Goal: Transaction & Acquisition: Purchase product/service

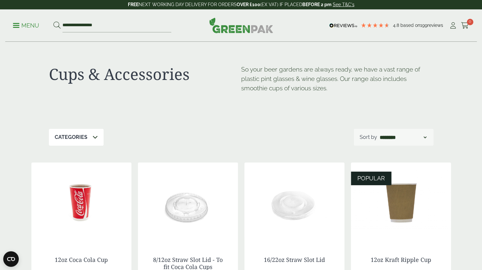
click at [25, 23] on p "Menu" at bounding box center [26, 26] width 26 height 8
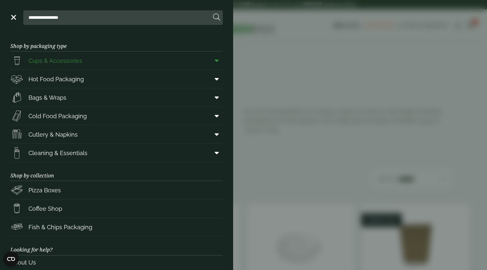
click at [57, 62] on span "Cups & Accessories" at bounding box center [55, 60] width 54 height 9
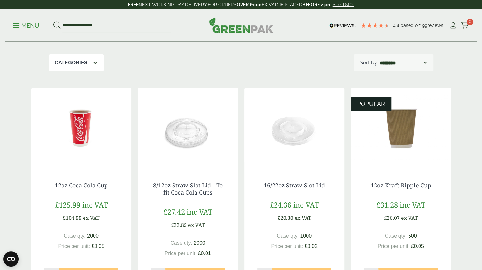
drag, startPoint x: 66, startPoint y: 52, endPoint x: 66, endPoint y: 56, distance: 3.9
click at [66, 52] on div "Cups & Accessories So your beer gardens are always ready, we have a vast range …" at bounding box center [241, 11] width 384 height 87
click at [69, 65] on p "Categories" at bounding box center [71, 63] width 33 height 8
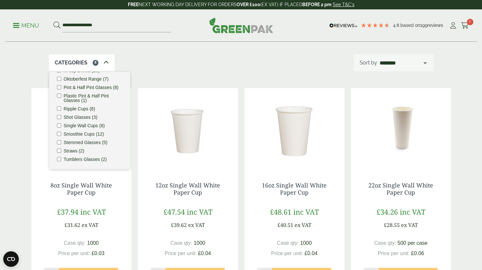
scroll to position [75, 0]
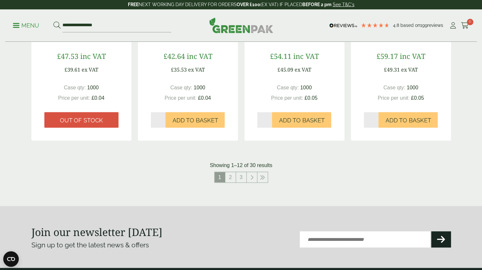
scroll to position [671, 0]
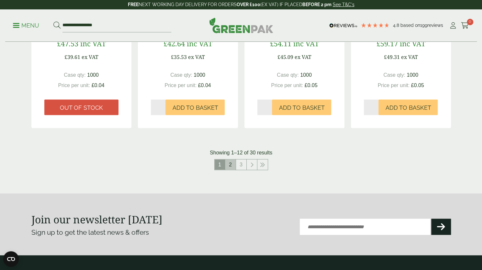
click at [232, 159] on link "2" at bounding box center [230, 164] width 10 height 10
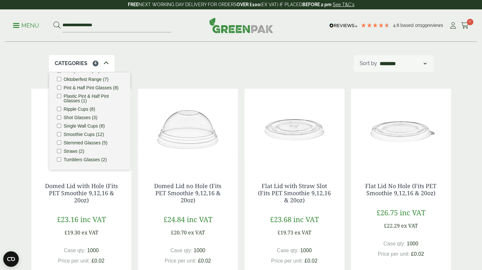
scroll to position [78, 0]
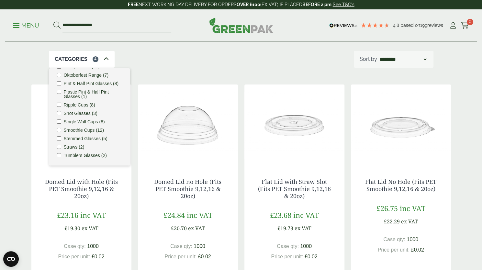
click at [141, 61] on div "Categories 4 Carafes & Jugs (3) Carry Packs (4) Coca Cola Cups (5) Cups & Acces…" at bounding box center [241, 59] width 384 height 17
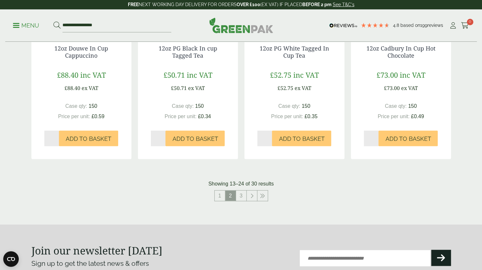
scroll to position [655, 0]
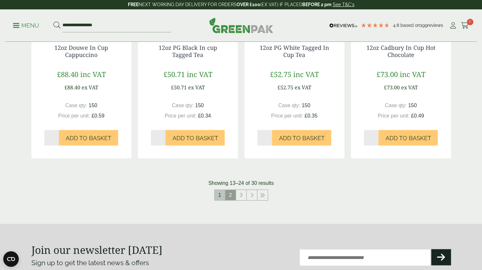
click at [220, 190] on link "1" at bounding box center [220, 195] width 10 height 10
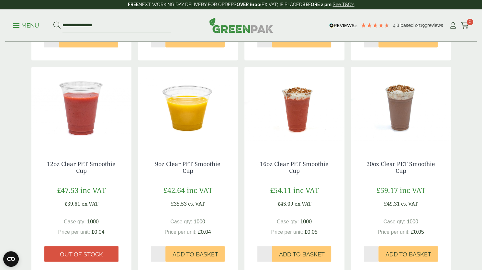
scroll to position [657, 0]
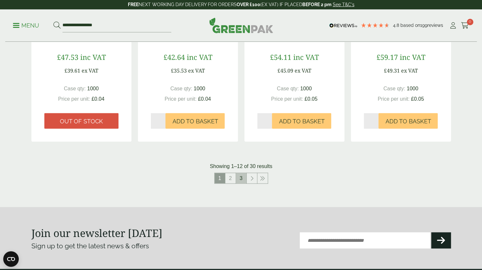
click at [243, 173] on link "3" at bounding box center [241, 178] width 10 height 10
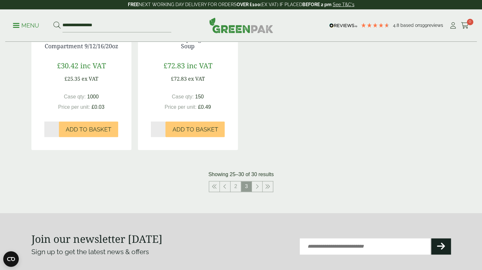
scroll to position [435, 0]
click at [227, 186] on link at bounding box center [225, 186] width 10 height 10
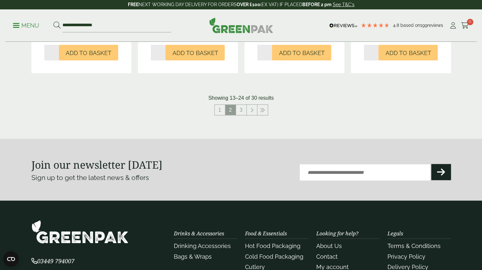
scroll to position [700, 0]
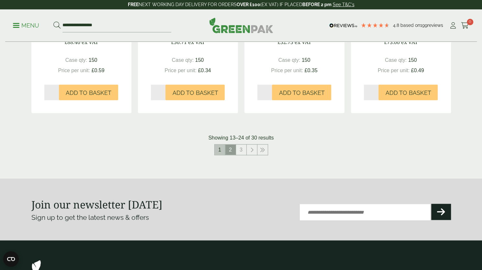
click at [218, 144] on link "1" at bounding box center [220, 149] width 10 height 10
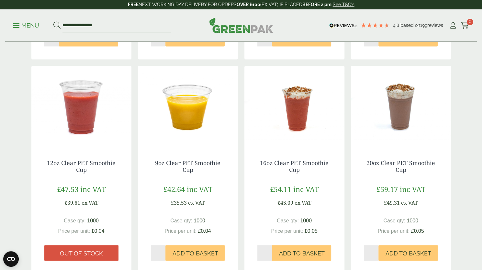
scroll to position [526, 0]
drag, startPoint x: 306, startPoint y: 213, endPoint x: 318, endPoint y: 212, distance: 12.1
click at [318, 216] on div "Case qty: 1000 Price per unit: £0.05" at bounding box center [294, 225] width 74 height 18
click at [317, 216] on div "Case qty: 1000 Price per unit: £0.05" at bounding box center [294, 225] width 74 height 18
drag, startPoint x: 303, startPoint y: 212, endPoint x: 318, endPoint y: 215, distance: 15.7
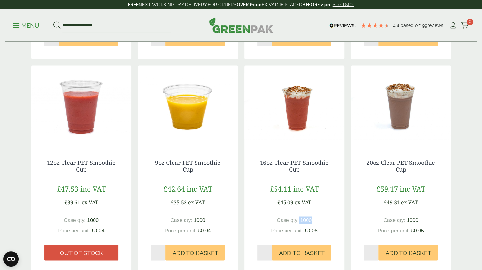
click at [318, 216] on div "Case qty: 1000 Price per unit: £0.05" at bounding box center [294, 225] width 74 height 18
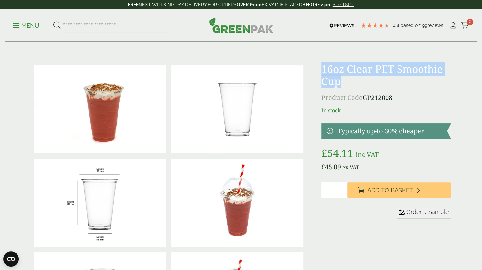
drag, startPoint x: 357, startPoint y: 83, endPoint x: 326, endPoint y: 71, distance: 33.4
click at [326, 71] on div at bounding box center [241, 249] width 427 height 373
copy h1 "16oz Clear PET Smoothie Cup"
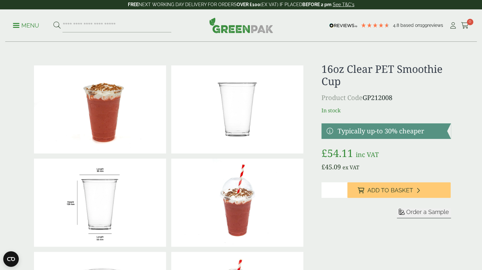
click at [443, 90] on div "16oz Clear PET Smoothie Cup Product Code GP212008 In stock Typically up-to 30% …" at bounding box center [385, 249] width 129 height 373
click at [344, 131] on link at bounding box center [385, 131] width 129 height 16
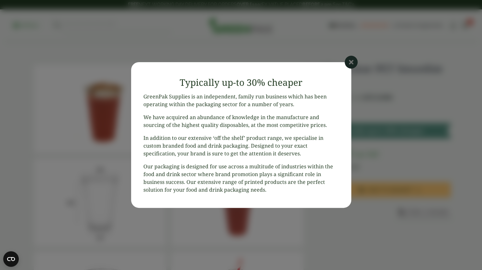
click at [348, 65] on icon at bounding box center [351, 62] width 13 height 13
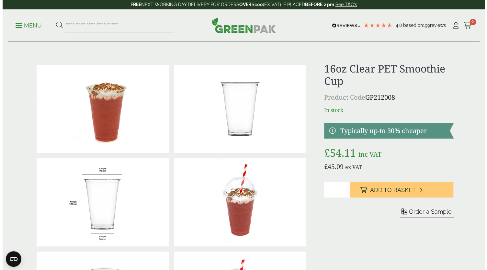
scroll to position [0, 0]
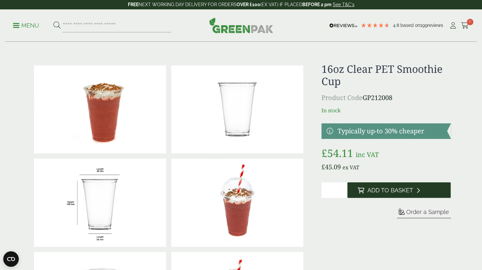
click at [393, 194] on button "Add to Basket" at bounding box center [398, 190] width 103 height 16
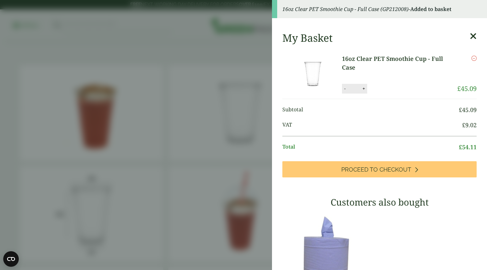
click at [358, 226] on aside "16oz Clear PET Smoothie Cup - Full Case (GP212008) - Added to basket My Basket …" at bounding box center [243, 135] width 487 height 270
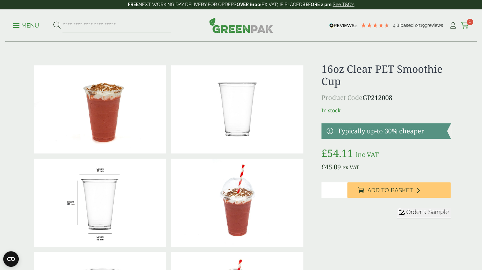
click at [466, 28] on icon at bounding box center [465, 25] width 8 height 6
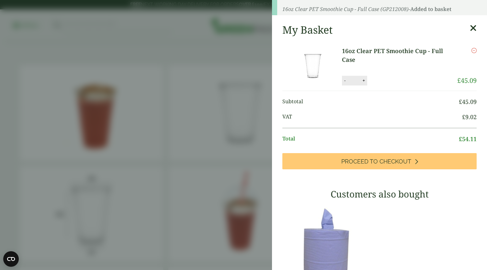
click at [463, 35] on div "My Basket 16oz Clear PET Smoothie Cup - Full Case 16oz Clear PET Smoothie Cup -…" at bounding box center [379, 217] width 215 height 398
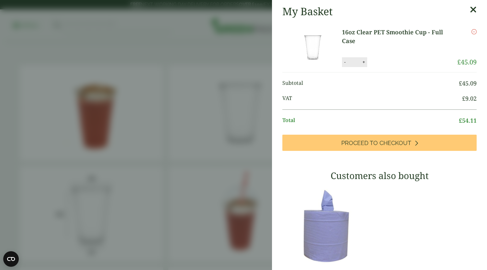
click at [461, 9] on div "My Basket" at bounding box center [379, 11] width 194 height 12
click at [469, 9] on icon at bounding box center [472, 9] width 7 height 9
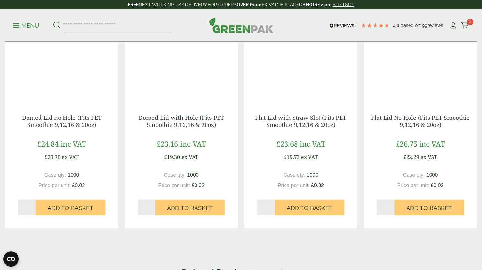
scroll to position [712, 0]
click at [295, 212] on span "Add to Basket" at bounding box center [310, 207] width 46 height 7
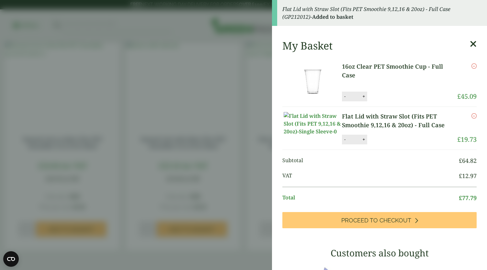
click at [469, 43] on icon at bounding box center [472, 43] width 7 height 9
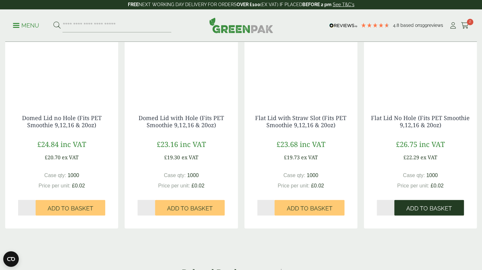
click at [415, 212] on span "Add to Basket" at bounding box center [429, 207] width 46 height 7
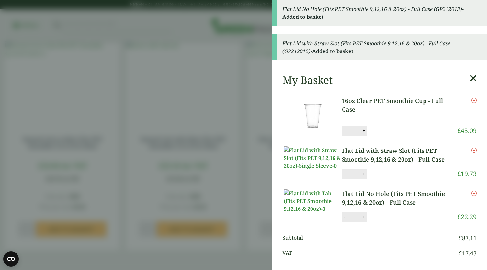
click at [469, 78] on icon at bounding box center [472, 78] width 7 height 9
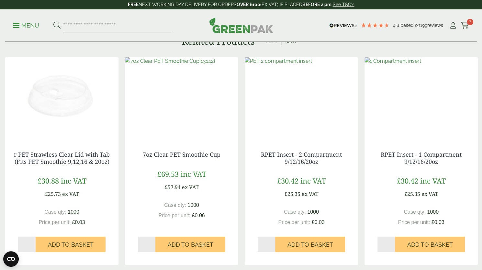
scroll to position [942, 0]
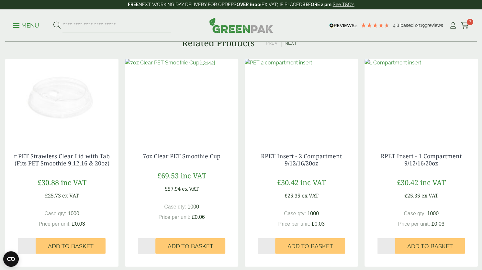
click at [291, 47] on button "Next" at bounding box center [290, 43] width 19 height 8
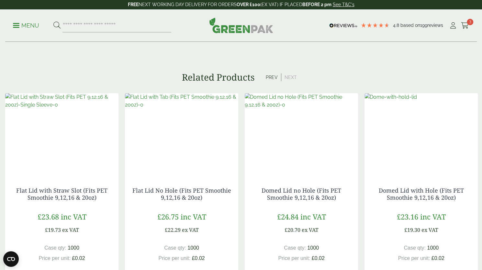
scroll to position [907, 0]
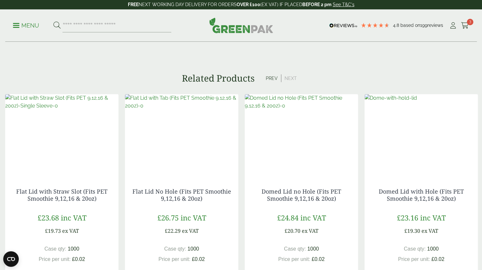
click at [271, 82] on button "Prev" at bounding box center [271, 78] width 19 height 8
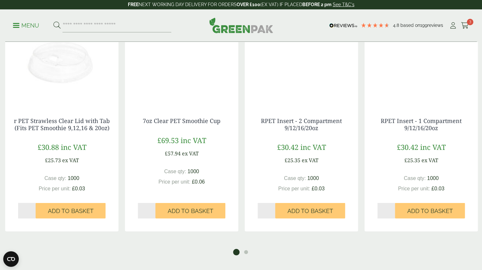
scroll to position [980, 0]
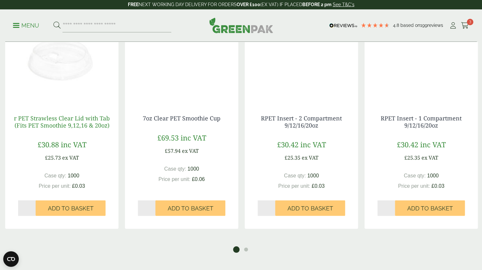
click at [98, 129] on link "r PET Strawless Clear Lid with Tab (Fits PET Smoothie 9,12,16 & 20oz)" at bounding box center [62, 121] width 96 height 15
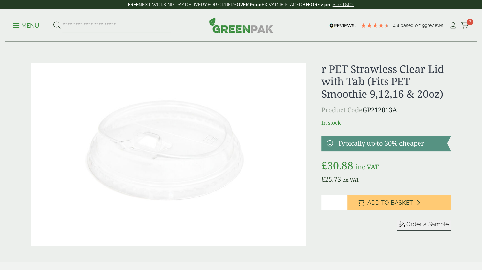
click at [262, 165] on img at bounding box center [168, 154] width 275 height 183
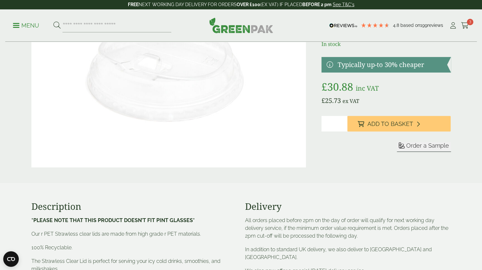
scroll to position [80, 0]
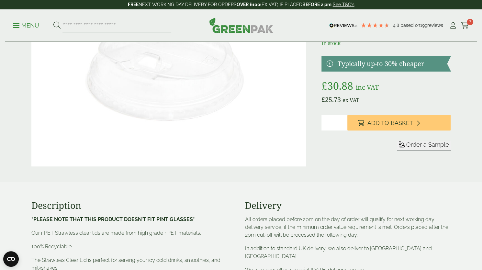
click at [212, 136] on img at bounding box center [168, 74] width 275 height 183
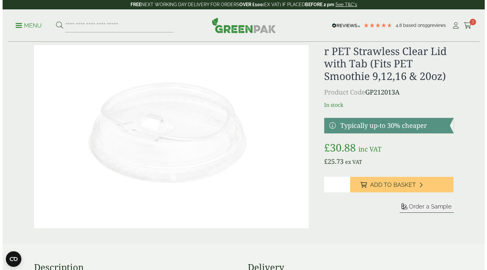
scroll to position [17, 0]
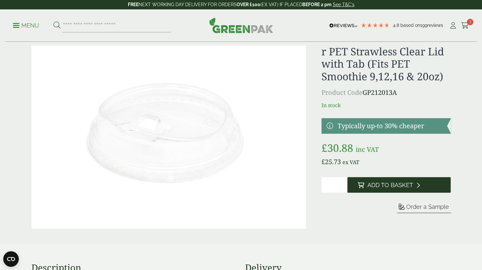
click at [383, 189] on button "Add to Basket" at bounding box center [398, 185] width 103 height 16
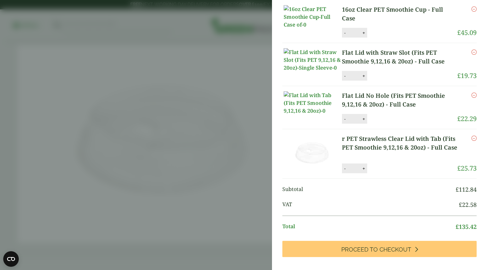
scroll to position [19, 0]
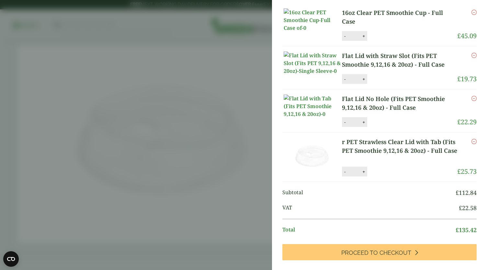
click at [323, 72] on img at bounding box center [312, 62] width 58 height 23
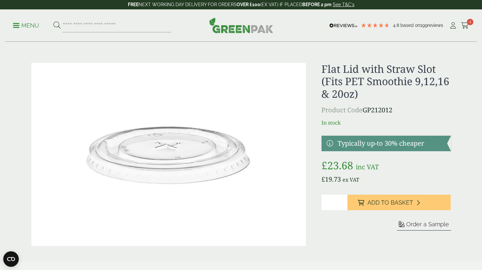
click at [25, 25] on p "Menu" at bounding box center [26, 26] width 26 height 8
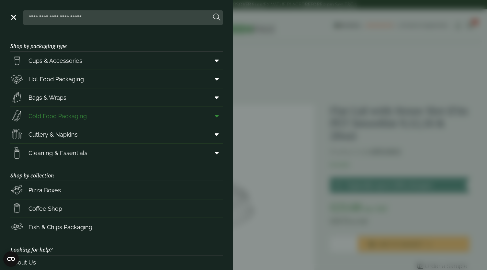
click at [61, 118] on span "Cold Food Packaging" at bounding box center [57, 116] width 58 height 9
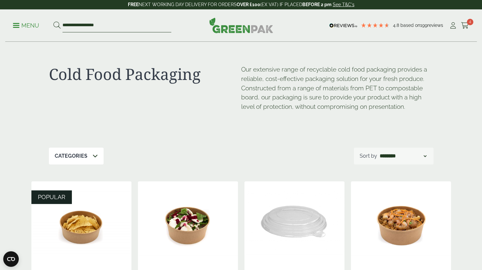
click at [109, 27] on input "**********" at bounding box center [116, 26] width 109 height 14
type input "*********"
click at [53, 21] on button at bounding box center [56, 25] width 7 height 8
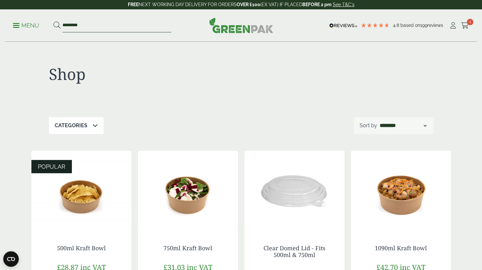
click at [104, 22] on input "*********" at bounding box center [116, 26] width 109 height 14
type input "**********"
click at [53, 21] on button at bounding box center [56, 25] width 7 height 8
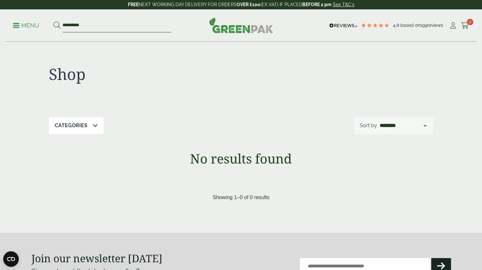
click at [86, 26] on input "**********" at bounding box center [116, 26] width 109 height 14
type input "********"
click at [53, 21] on button at bounding box center [56, 25] width 7 height 8
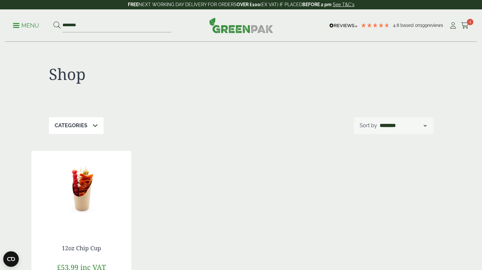
click at [21, 22] on p "Menu" at bounding box center [26, 26] width 26 height 8
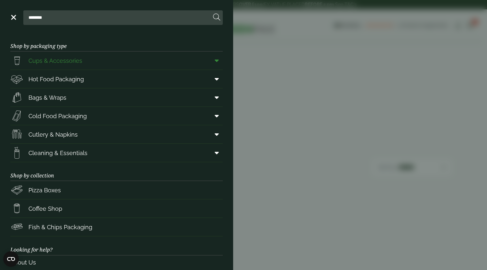
click span "Cups & Accessories"
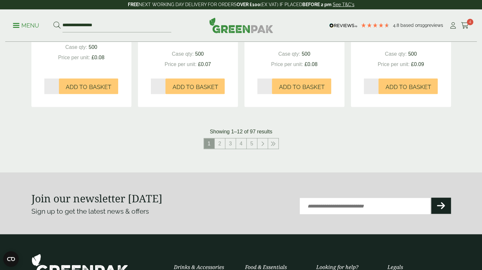
scroll to position [652, 0]
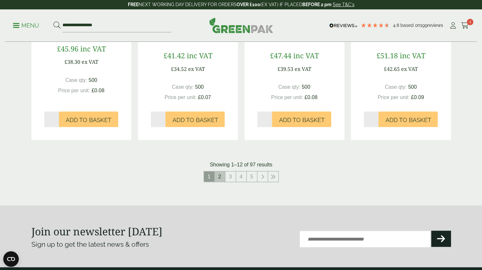
click at [220, 172] on link "2" at bounding box center [220, 176] width 10 height 10
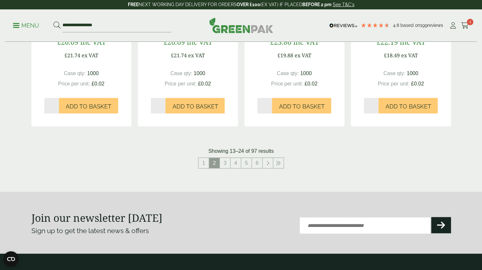
scroll to position [681, 0]
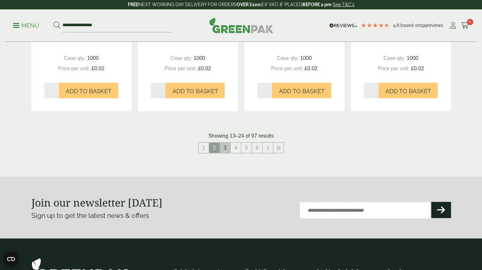
click at [223, 148] on link "3" at bounding box center [225, 147] width 10 height 10
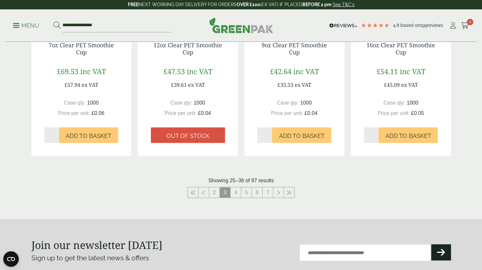
scroll to position [640, 0]
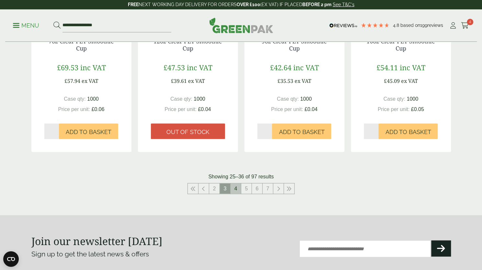
click at [234, 183] on link "4" at bounding box center [235, 188] width 10 height 10
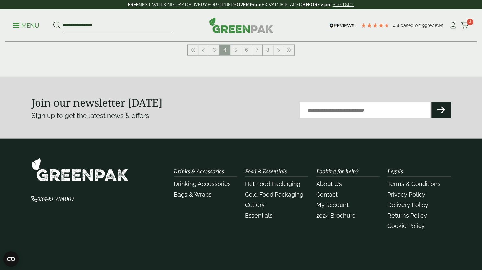
scroll to position [800, 0]
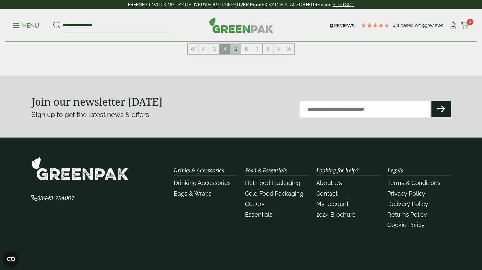
click at [235, 45] on link "5" at bounding box center [235, 49] width 10 height 10
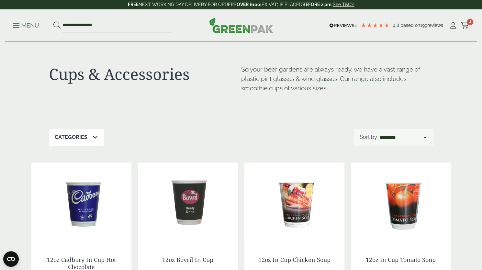
click at [32, 26] on p "Menu" at bounding box center [26, 26] width 26 height 8
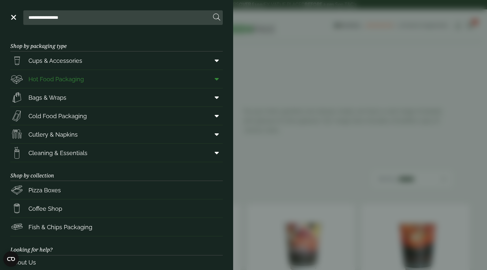
click at [215, 76] on icon at bounding box center [217, 79] width 4 height 6
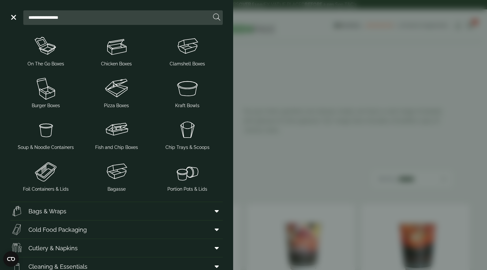
scroll to position [101, 0]
click at [52, 149] on span "Soup & Noodle Containers" at bounding box center [46, 147] width 56 height 7
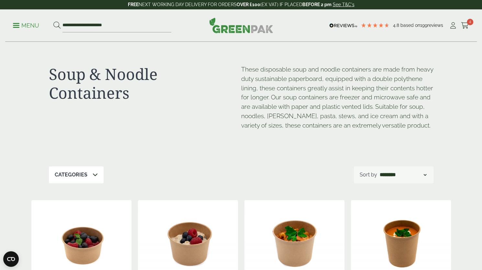
click at [34, 23] on p "Menu" at bounding box center [26, 26] width 26 height 8
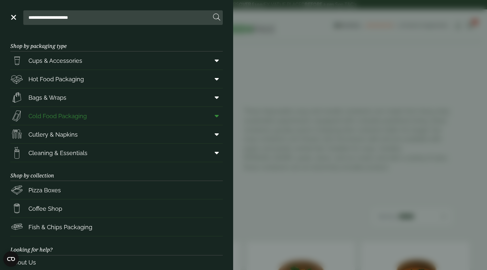
click at [215, 116] on icon at bounding box center [217, 116] width 4 height 6
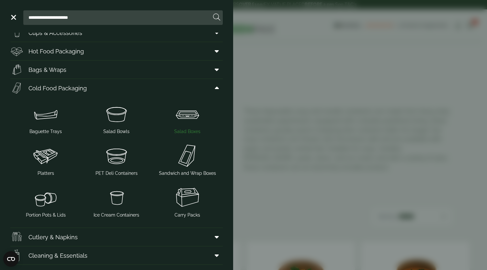
scroll to position [45, 0]
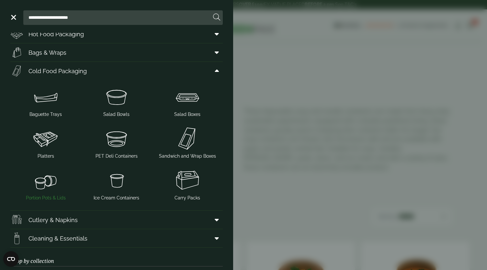
click at [59, 197] on span "Portion Pots & Lids" at bounding box center [46, 197] width 40 height 7
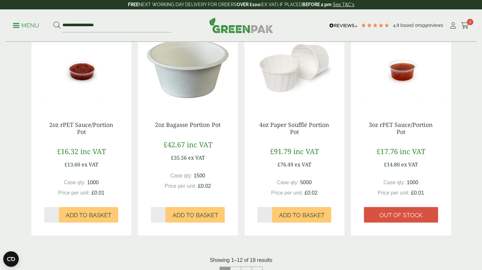
scroll to position [570, 0]
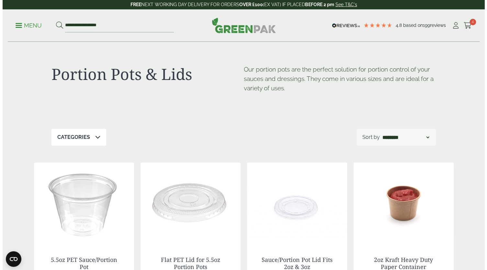
scroll to position [1, 0]
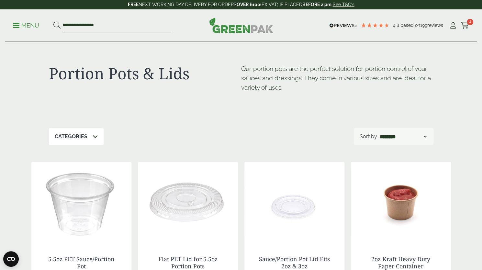
click at [28, 26] on p "Menu" at bounding box center [26, 26] width 26 height 8
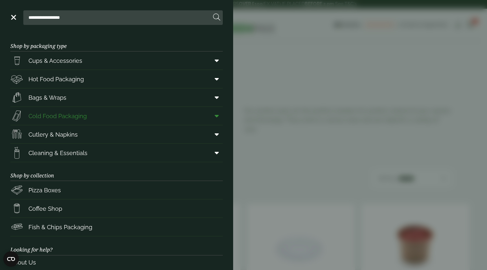
click at [214, 117] on span at bounding box center [215, 116] width 15 height 12
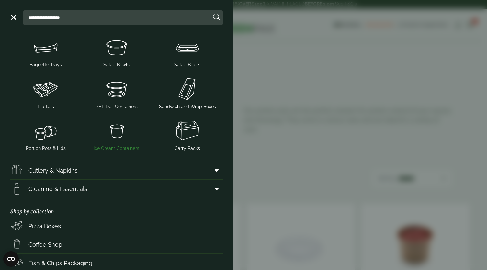
scroll to position [102, 0]
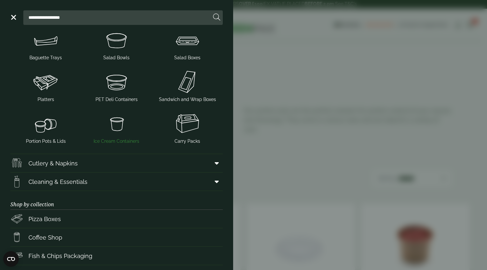
click at [113, 120] on img at bounding box center [117, 124] width 66 height 26
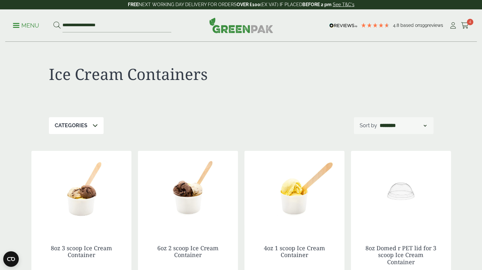
click at [21, 24] on p "Menu" at bounding box center [26, 26] width 26 height 8
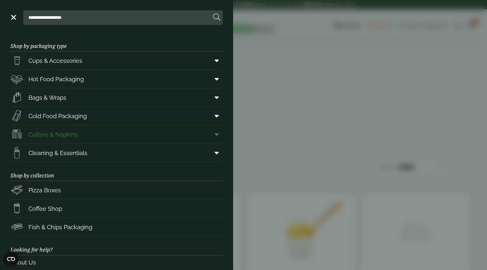
click at [214, 135] on span at bounding box center [215, 134] width 15 height 12
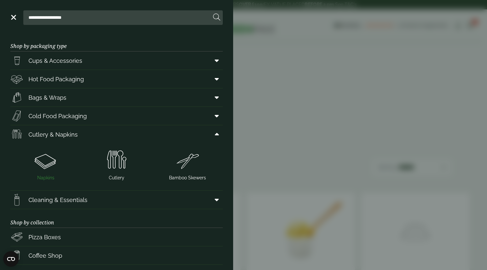
click at [43, 171] on img at bounding box center [46, 160] width 66 height 26
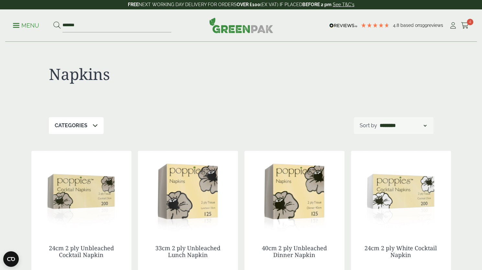
click at [26, 31] on ul "Menu *******" at bounding box center [92, 26] width 158 height 14
click at [26, 27] on p "Menu" at bounding box center [26, 26] width 26 height 8
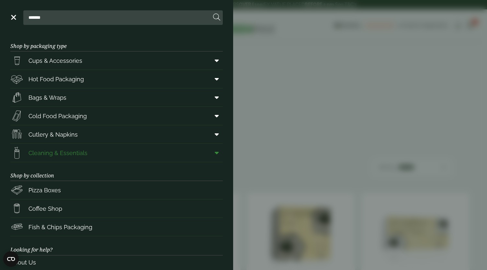
click at [86, 148] on link "Cleaning & Essentials" at bounding box center [116, 153] width 212 height 18
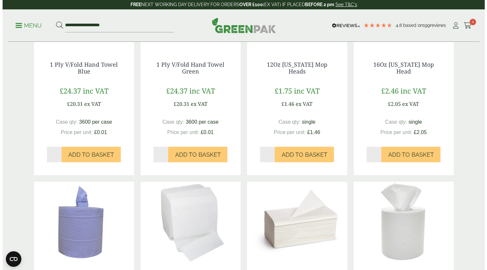
scroll to position [110, 0]
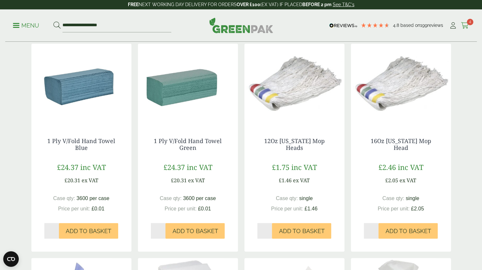
click at [465, 27] on icon at bounding box center [465, 25] width 8 height 6
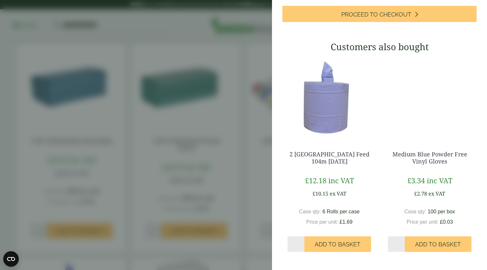
scroll to position [223, 0]
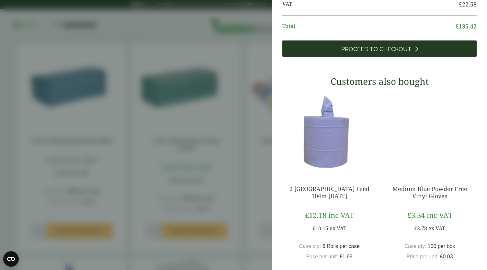
click at [380, 57] on link "Proceed to Checkout" at bounding box center [379, 48] width 194 height 16
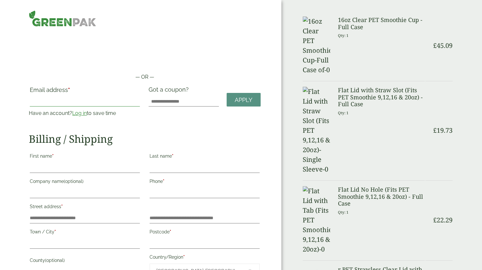
click at [94, 103] on input "Email address *" at bounding box center [85, 101] width 110 height 10
type input "**********"
type input "*****"
type input "********"
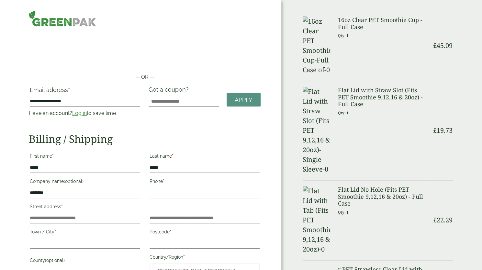
type input "**********"
type input "*******"
type input "**********"
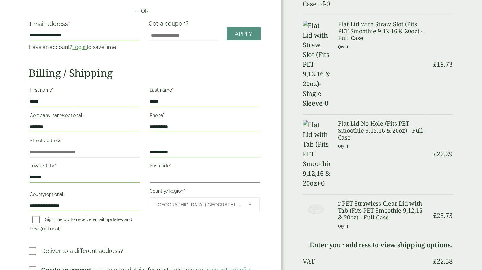
scroll to position [71, 0]
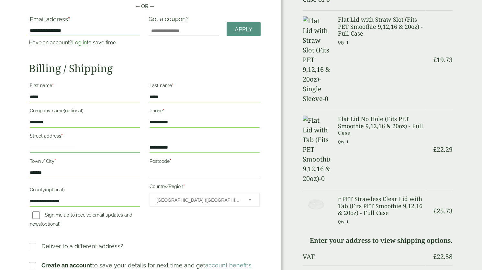
click at [80, 148] on input "Street address *" at bounding box center [85, 147] width 110 height 10
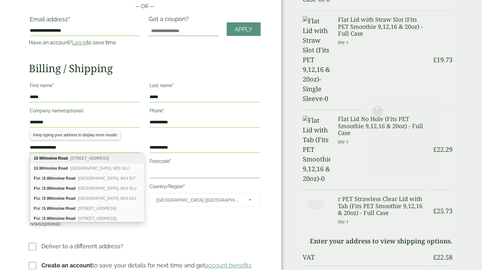
click at [81, 156] on span "Cheadle, SK8 1DW" at bounding box center [90, 158] width 39 height 5
type input "**********"
type input "*******"
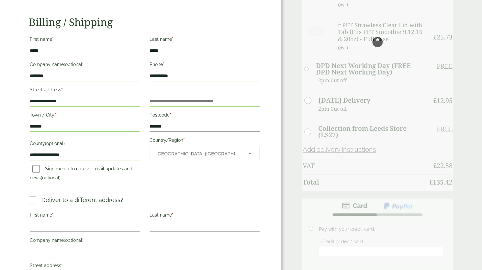
scroll to position [209, 0]
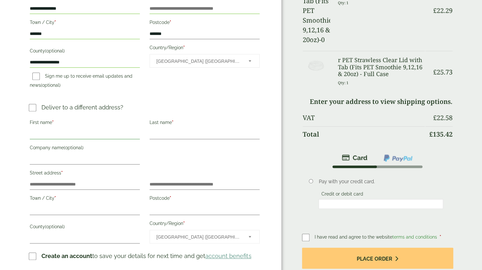
click at [65, 135] on input "First name *" at bounding box center [85, 134] width 110 height 10
type input "*****"
click at [65, 157] on input "Company name (optional)" at bounding box center [85, 159] width 110 height 10
type input "*********"
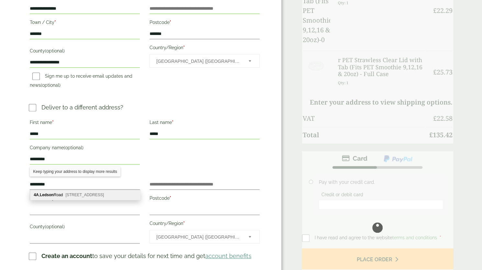
click at [82, 195] on span "Roundthorn Industrial Estate, Manchester, M23 9GP" at bounding box center [84, 195] width 39 height 5
type input "**********"
type input "*******"
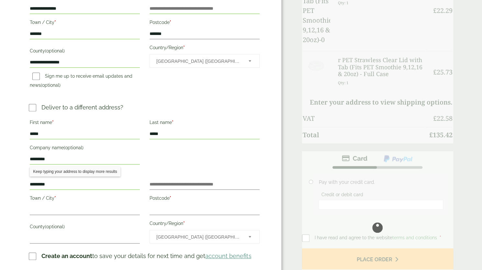
type input "**********"
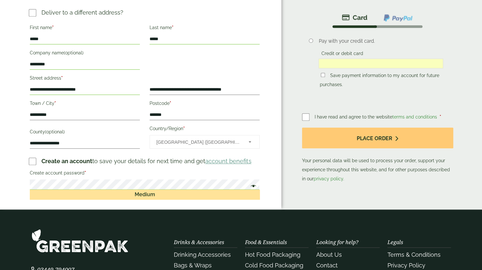
scroll to position [305, 0]
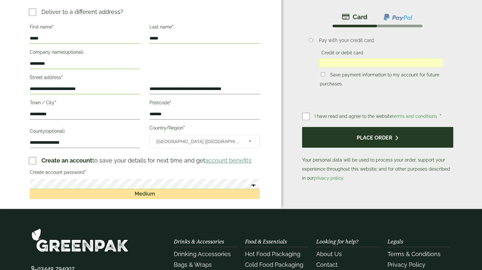
click at [330, 140] on button "Place order" at bounding box center [377, 137] width 151 height 21
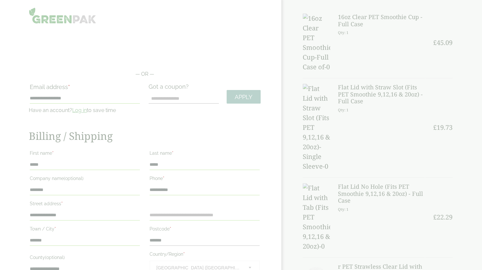
scroll to position [0, 0]
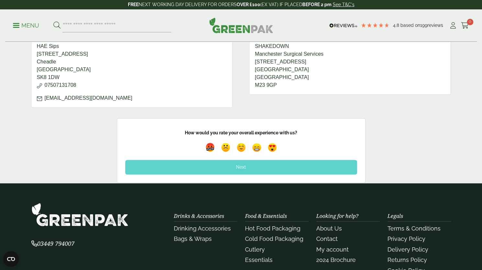
scroll to position [344, 0]
